Goal: Check status: Check status

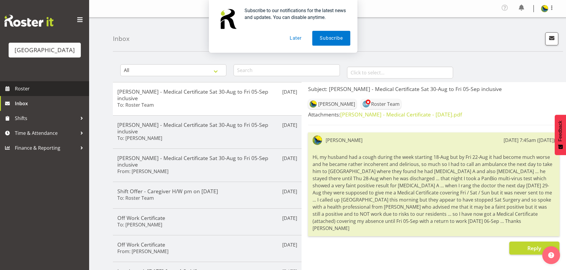
click at [12, 96] on link "Roster" at bounding box center [44, 88] width 89 height 15
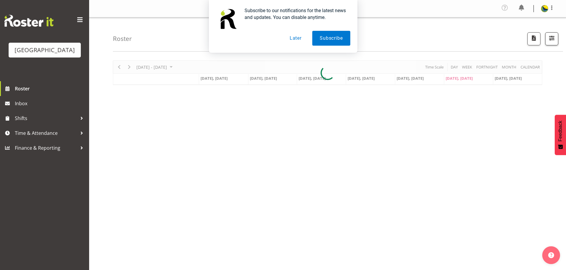
click at [549, 37] on div "Subscribe to our notifications for the latest news and updates. You can disable…" at bounding box center [283, 26] width 566 height 53
click at [323, 35] on button "Subscribe" at bounding box center [331, 38] width 38 height 15
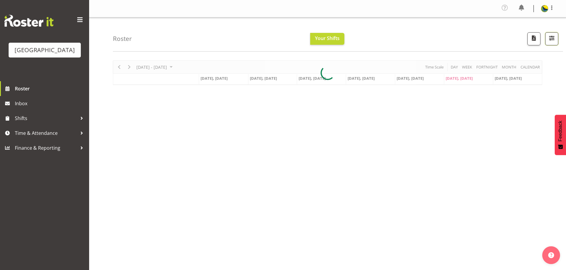
click at [551, 45] on button "button" at bounding box center [551, 38] width 13 height 13
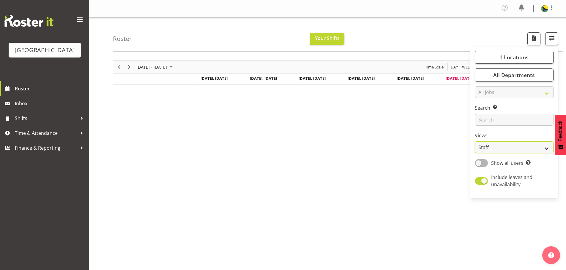
click at [525, 154] on select "Staff Role Shift - Horizontal Shift - Vertical Staff - Location" at bounding box center [513, 148] width 79 height 12
select select "shift"
click at [474, 154] on select "Staff Role Shift - Horizontal Shift - Vertical Staff - Location" at bounding box center [513, 148] width 79 height 12
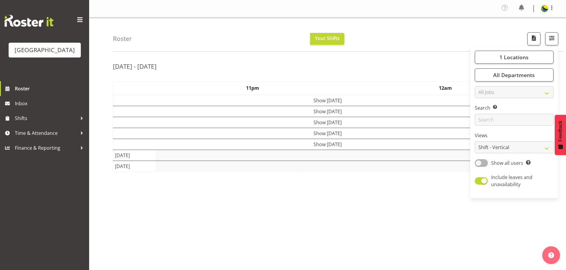
click at [405, 36] on div "Roster Your Shifts 1 Locations [GEOGRAPHIC_DATA] Kitchen [GEOGRAPHIC_DATA] Sele…" at bounding box center [338, 35] width 450 height 34
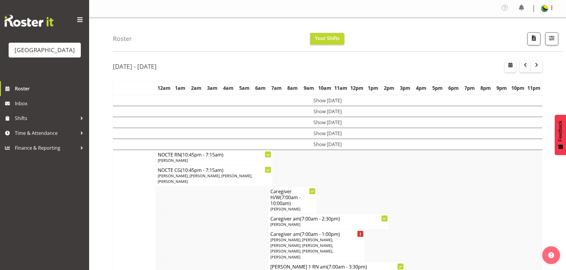
click at [405, 36] on div "Roster Your Shifts 1 Locations [GEOGRAPHIC_DATA] Kitchen [GEOGRAPHIC_DATA] Sele…" at bounding box center [338, 35] width 450 height 34
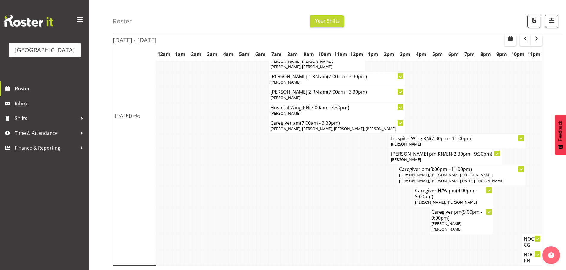
scroll to position [537, 0]
click at [536, 41] on span "button" at bounding box center [536, 38] width 7 height 7
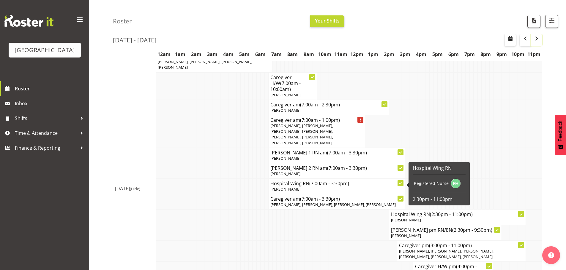
scroll to position [89, 0]
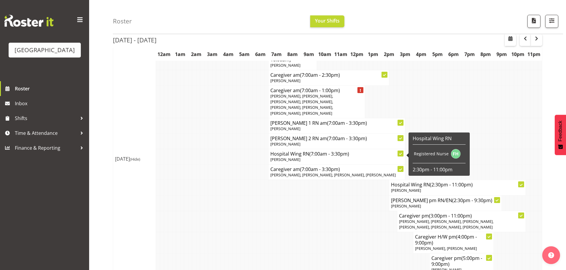
click at [437, 9] on div "Roster Your Shifts 1 Locations [GEOGRAPHIC_DATA] Kitchen [GEOGRAPHIC_DATA] Sele…" at bounding box center [338, 17] width 450 height 34
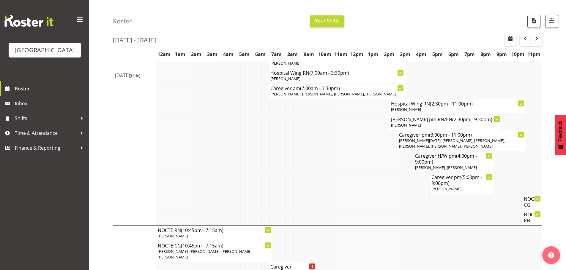
scroll to position [1455, 0]
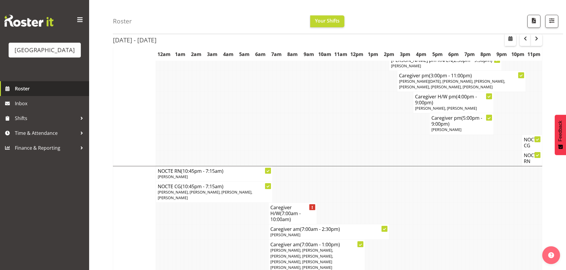
click at [30, 93] on span "Roster" at bounding box center [50, 88] width 71 height 9
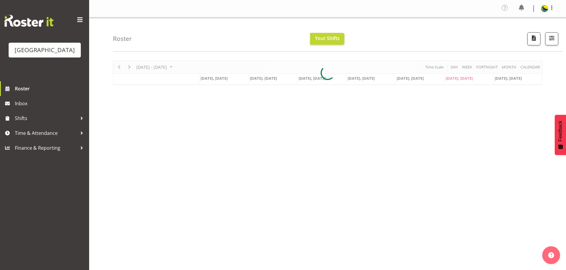
click at [528, 71] on div at bounding box center [327, 73] width 429 height 25
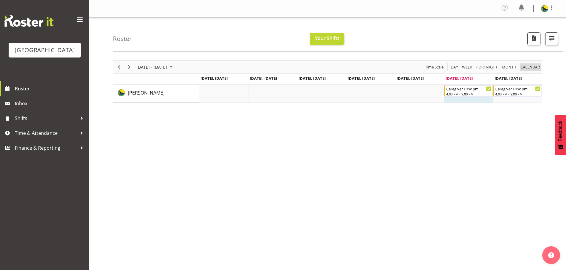
click at [531, 71] on span "calendar" at bounding box center [530, 67] width 20 height 7
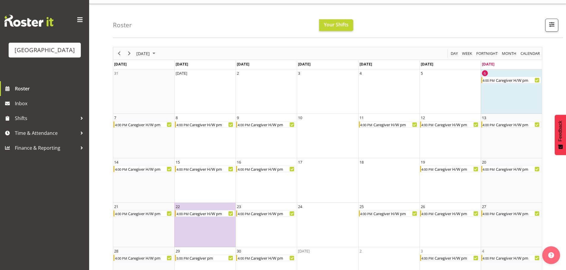
scroll to position [43, 0]
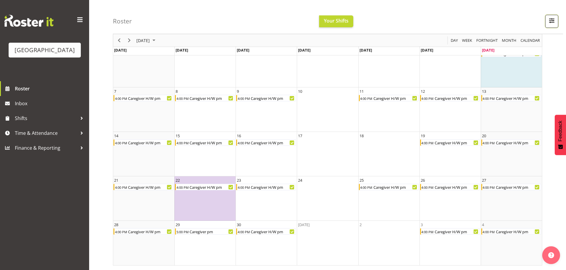
click at [548, 22] on span "button" at bounding box center [552, 21] width 8 height 8
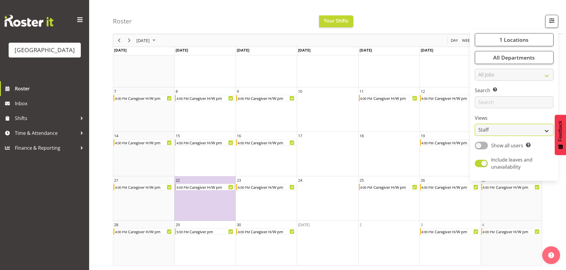
click at [534, 136] on select "Staff Role Shift - Horizontal Shift - Vertical Staff - Location" at bounding box center [513, 130] width 79 height 12
select select "shiftH"
click at [474, 136] on select "Staff Role Shift - Horizontal Shift - Vertical Staff - Location" at bounding box center [513, 130] width 79 height 12
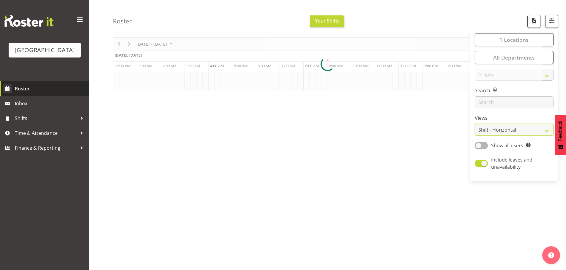
scroll to position [26, 0]
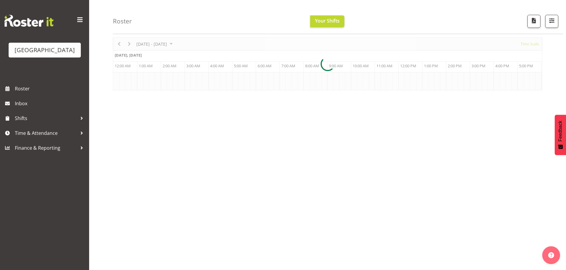
scroll to position [0, 2850]
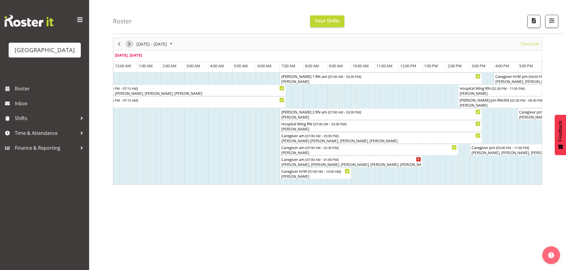
click at [130, 45] on span "Next" at bounding box center [129, 43] width 7 height 7
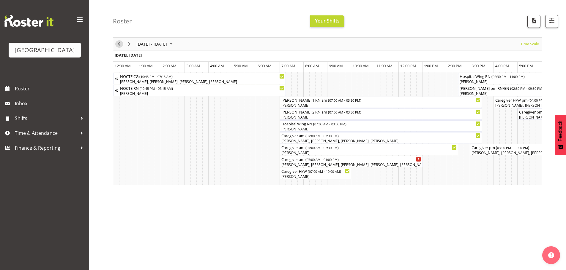
click at [118, 42] on span "Previous" at bounding box center [119, 43] width 7 height 7
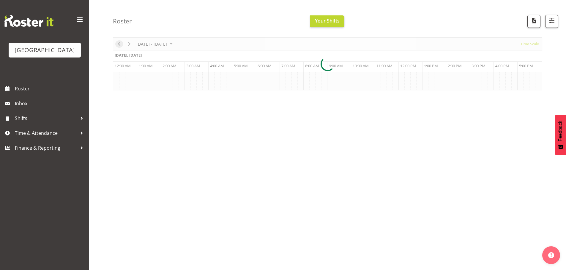
scroll to position [0, 2850]
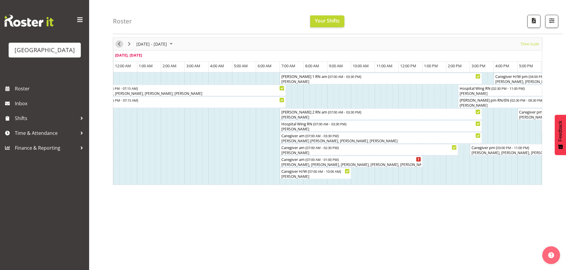
click at [118, 42] on div "September 01 - 07, 2025 Today Timeline Day Timeline Week Timeline Fortnight Tim…" at bounding box center [327, 111] width 429 height 148
click at [128, 45] on span "Next" at bounding box center [129, 43] width 7 height 7
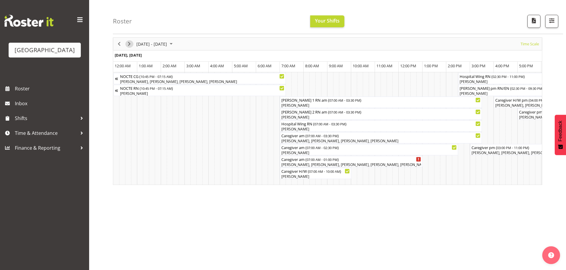
click at [128, 45] on span "Next" at bounding box center [129, 43] width 7 height 7
click at [129, 44] on span "Next" at bounding box center [129, 43] width 7 height 7
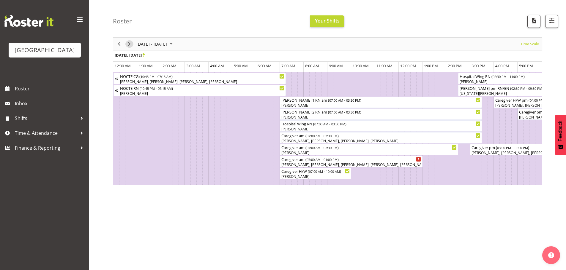
click at [128, 46] on span "Next" at bounding box center [129, 43] width 7 height 7
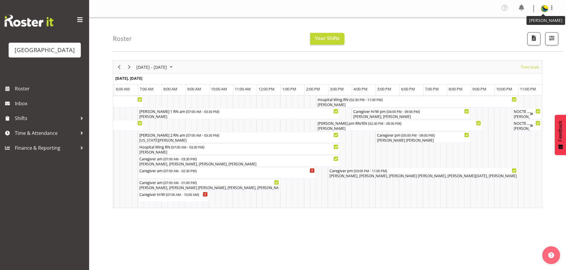
click at [546, 12] on figure at bounding box center [544, 8] width 7 height 7
click at [530, 37] on link "Log Out" at bounding box center [526, 32] width 57 height 11
